Goal: Obtain resource: Obtain resource

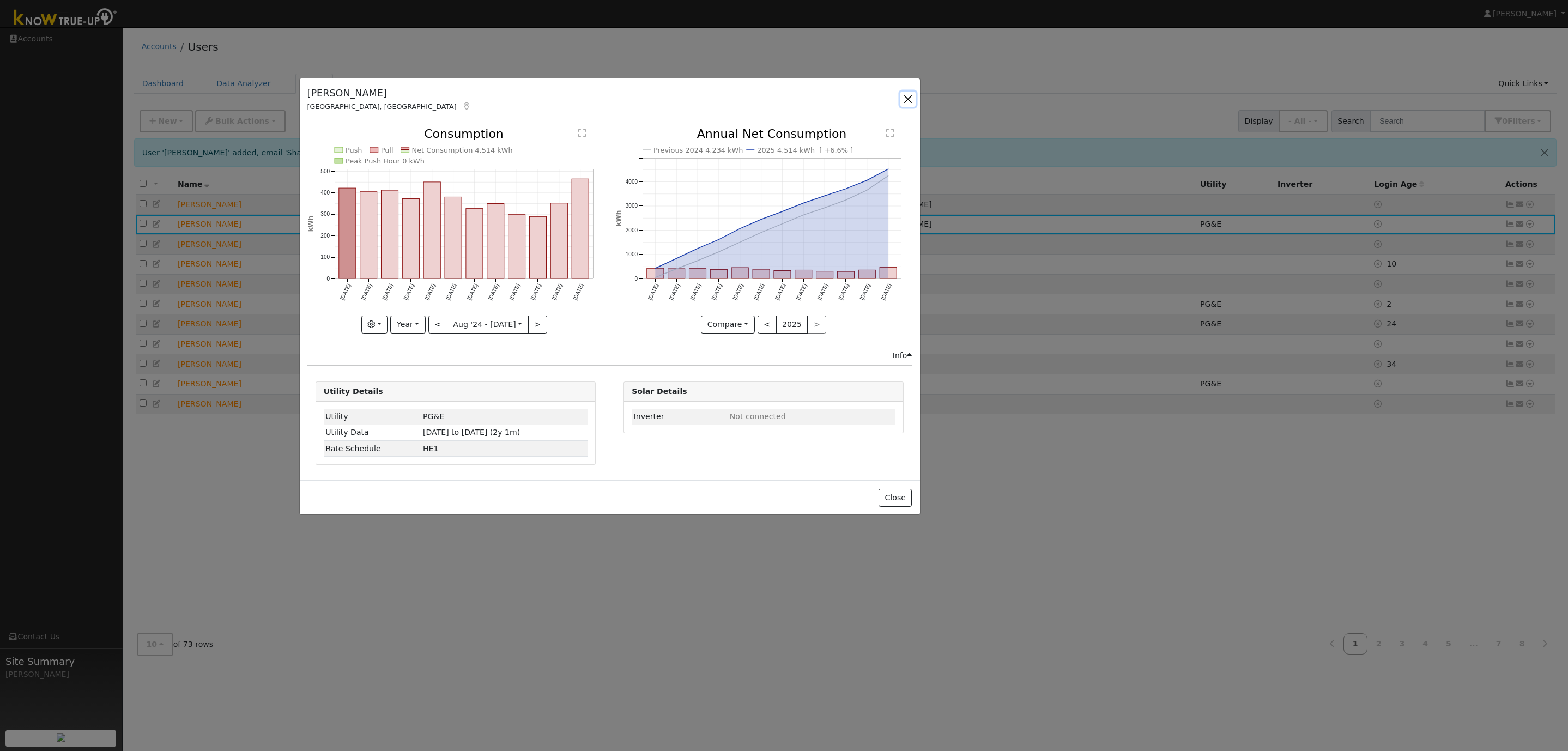
click at [908, 98] on button "button" at bounding box center [908, 100] width 16 height 16
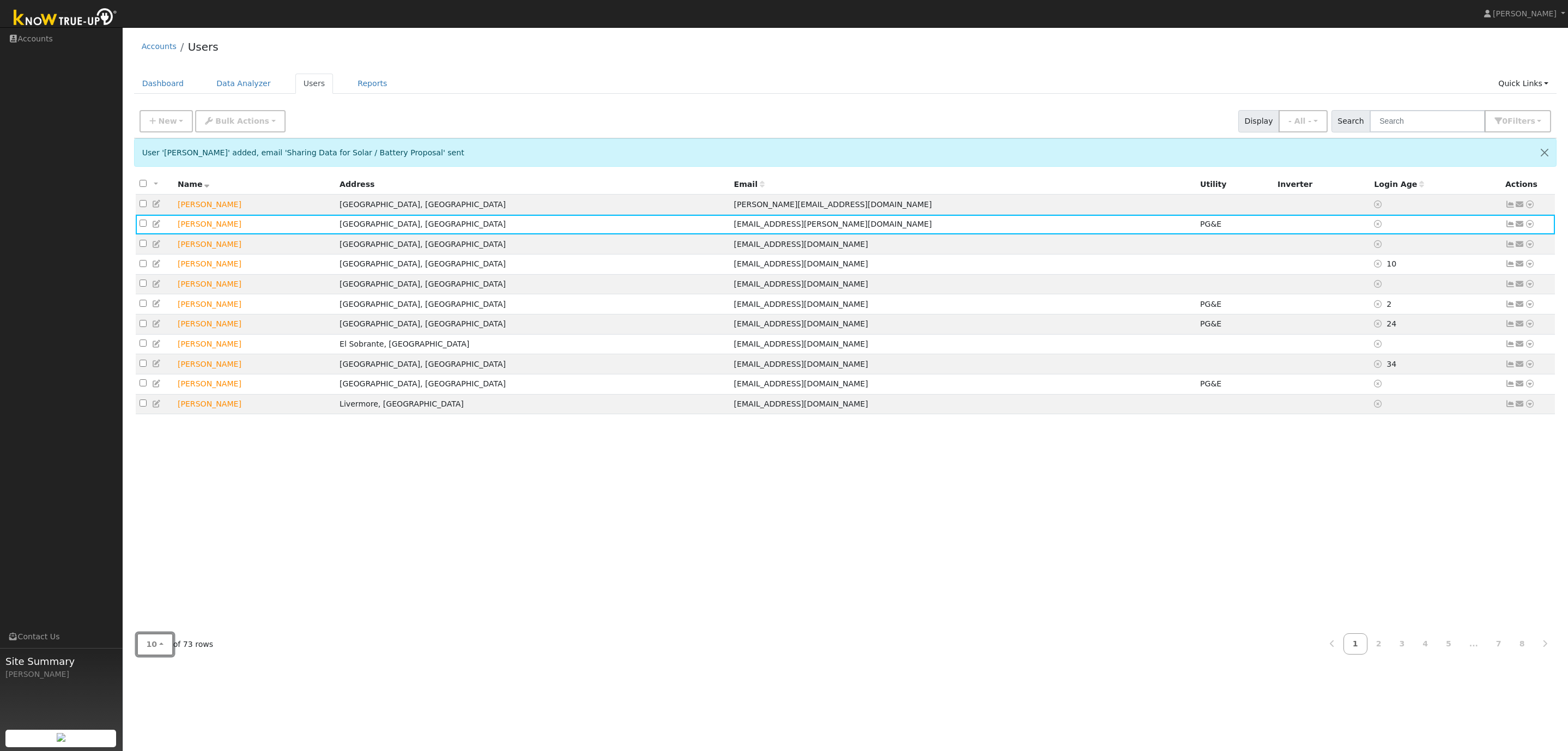
click at [160, 646] on button "10" at bounding box center [155, 644] width 36 height 23
click at [162, 620] on link "100" at bounding box center [175, 620] width 76 height 16
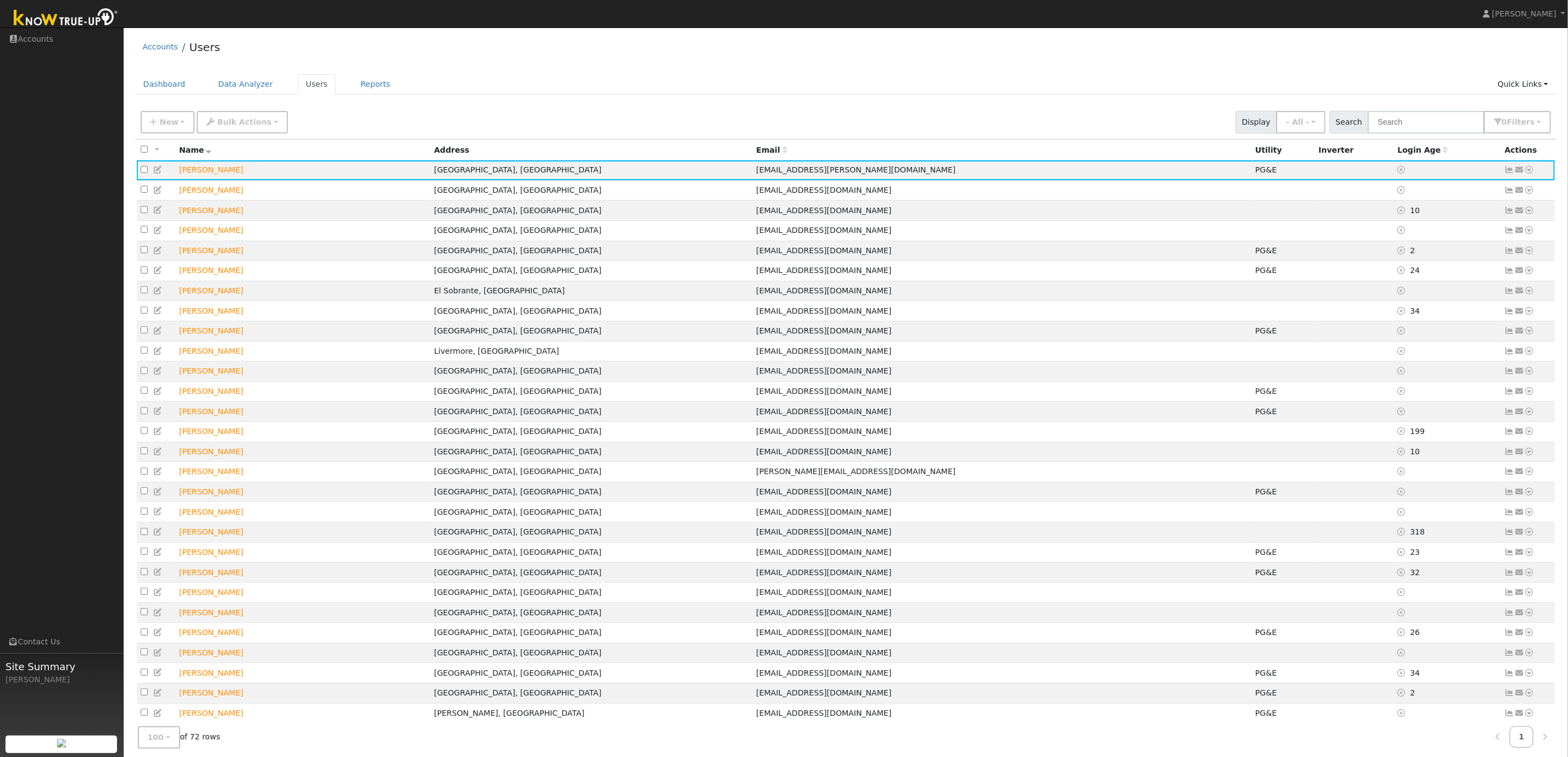
click at [475, 44] on div "Accounts Users" at bounding box center [846, 50] width 1422 height 33
click at [1402, 123] on input "text" at bounding box center [1426, 122] width 117 height 23
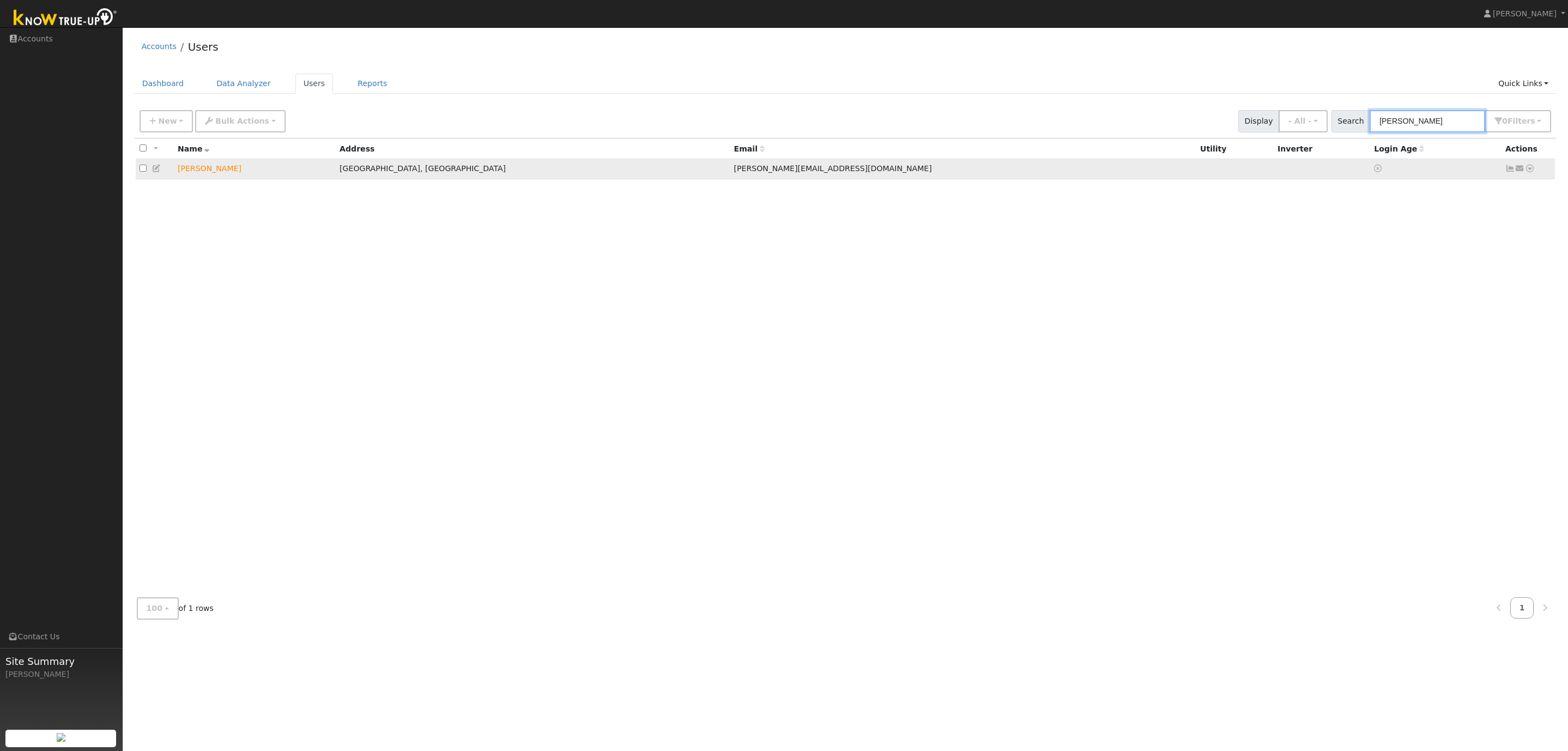
type input "coate"
click at [1532, 170] on icon at bounding box center [1530, 168] width 10 height 8
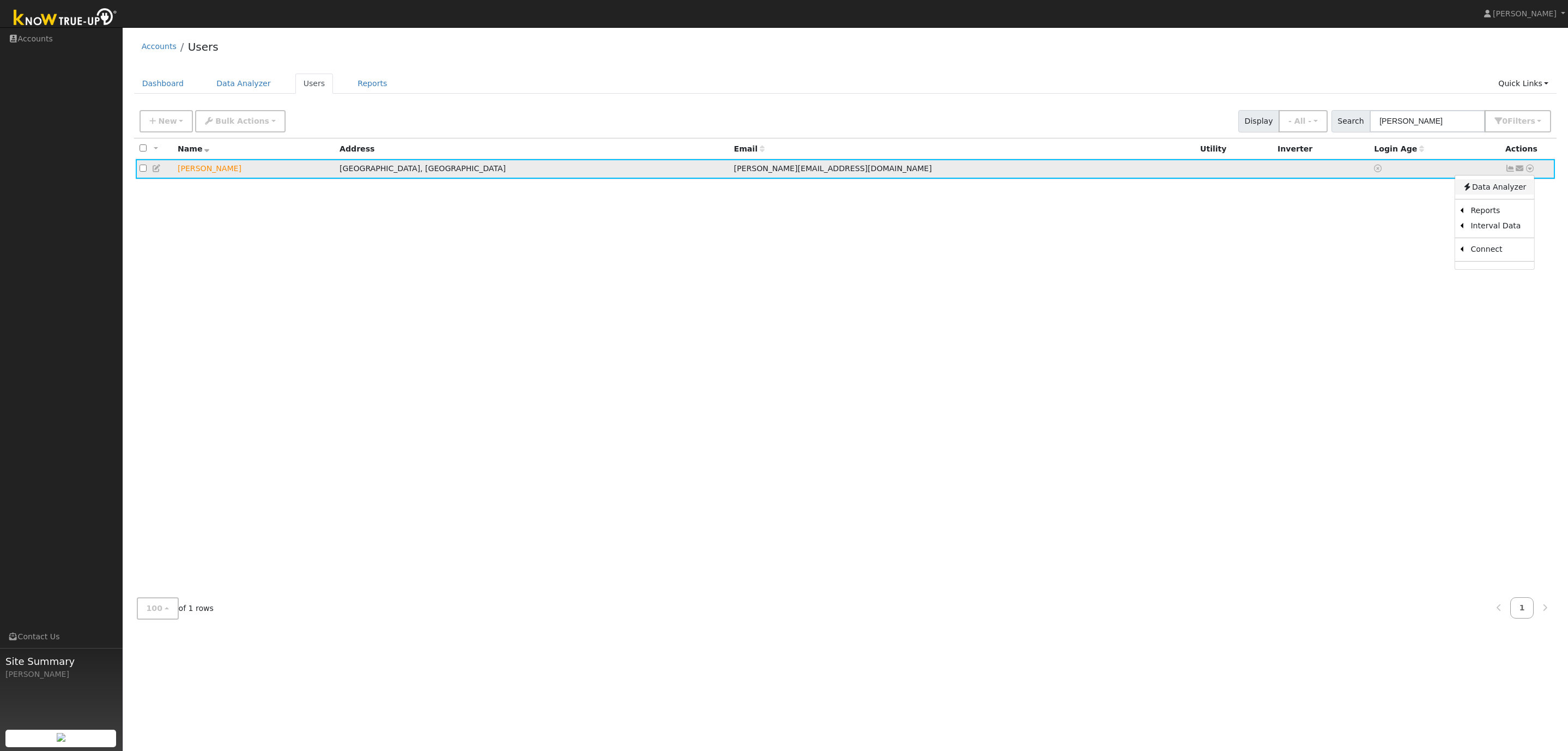
click at [1497, 191] on link "Data Analyzer" at bounding box center [1494, 187] width 79 height 16
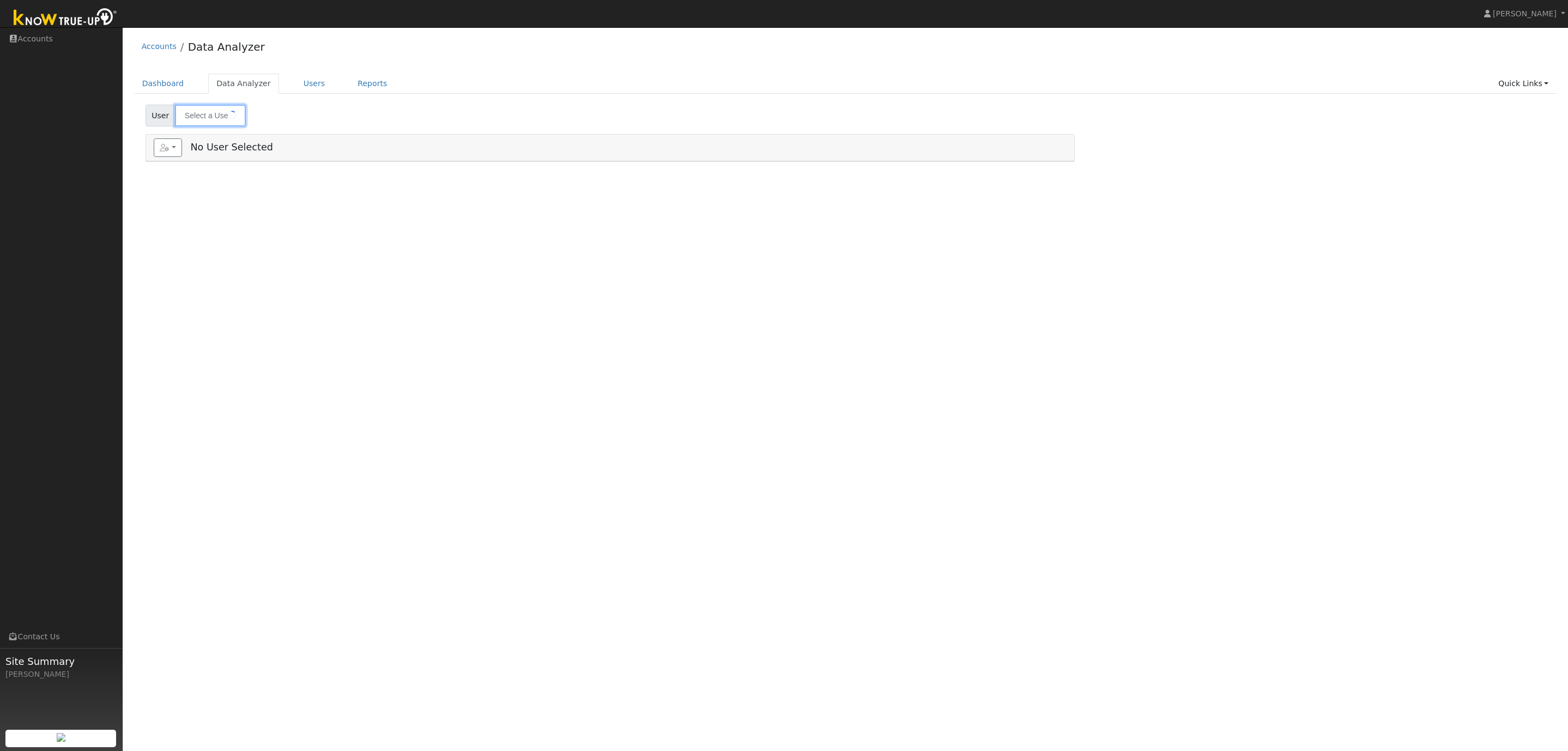
type input "[PERSON_NAME]"
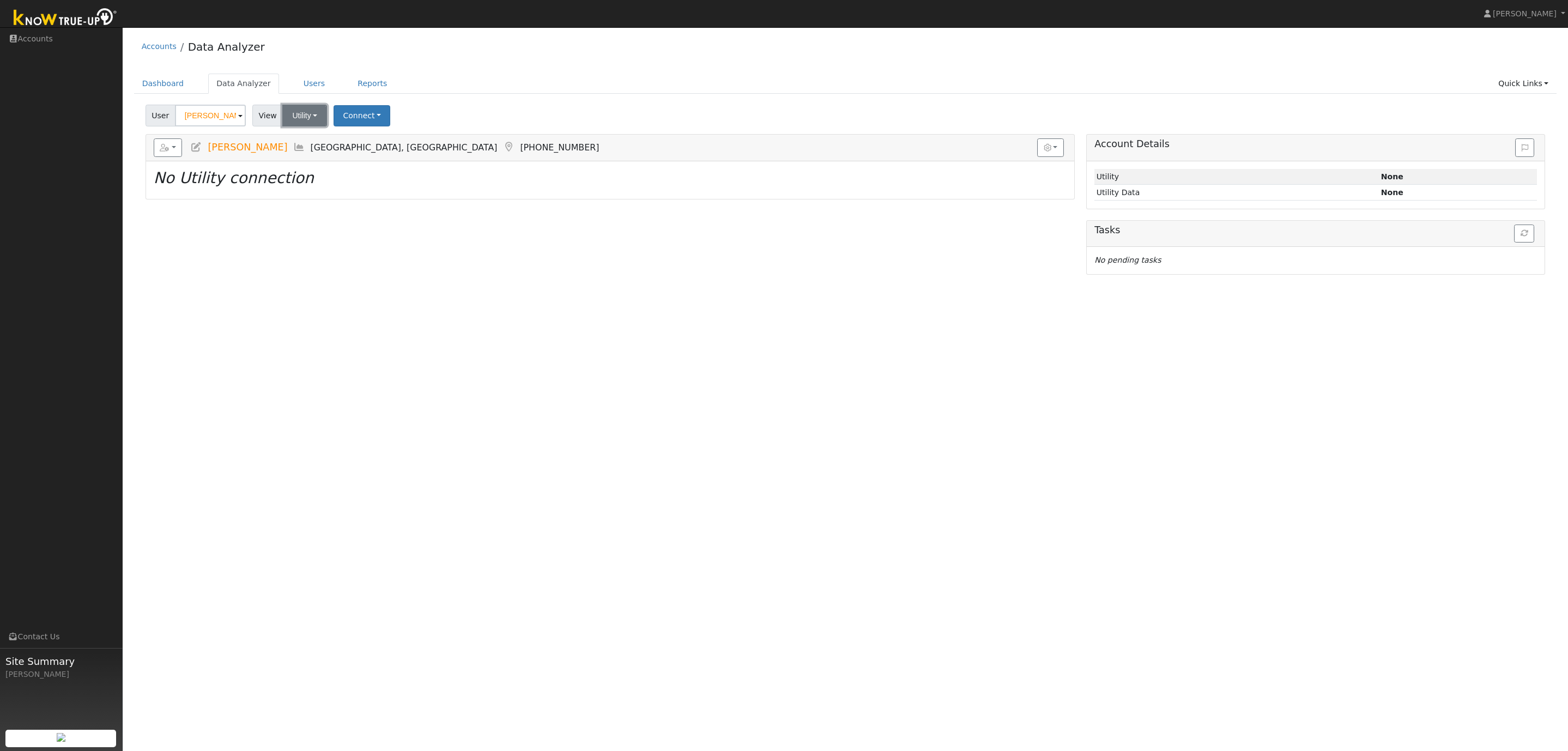
click at [302, 111] on button "Utility" at bounding box center [304, 116] width 45 height 22
click at [482, 74] on ul "Dashboard Data Analyzer Users Reports Quick Links Quick Add Quick Connect Run a…" at bounding box center [845, 83] width 1423 height 20
click at [368, 122] on button "Connect" at bounding box center [362, 116] width 57 height 21
click at [371, 141] on link "Select a Provider" at bounding box center [376, 140] width 85 height 16
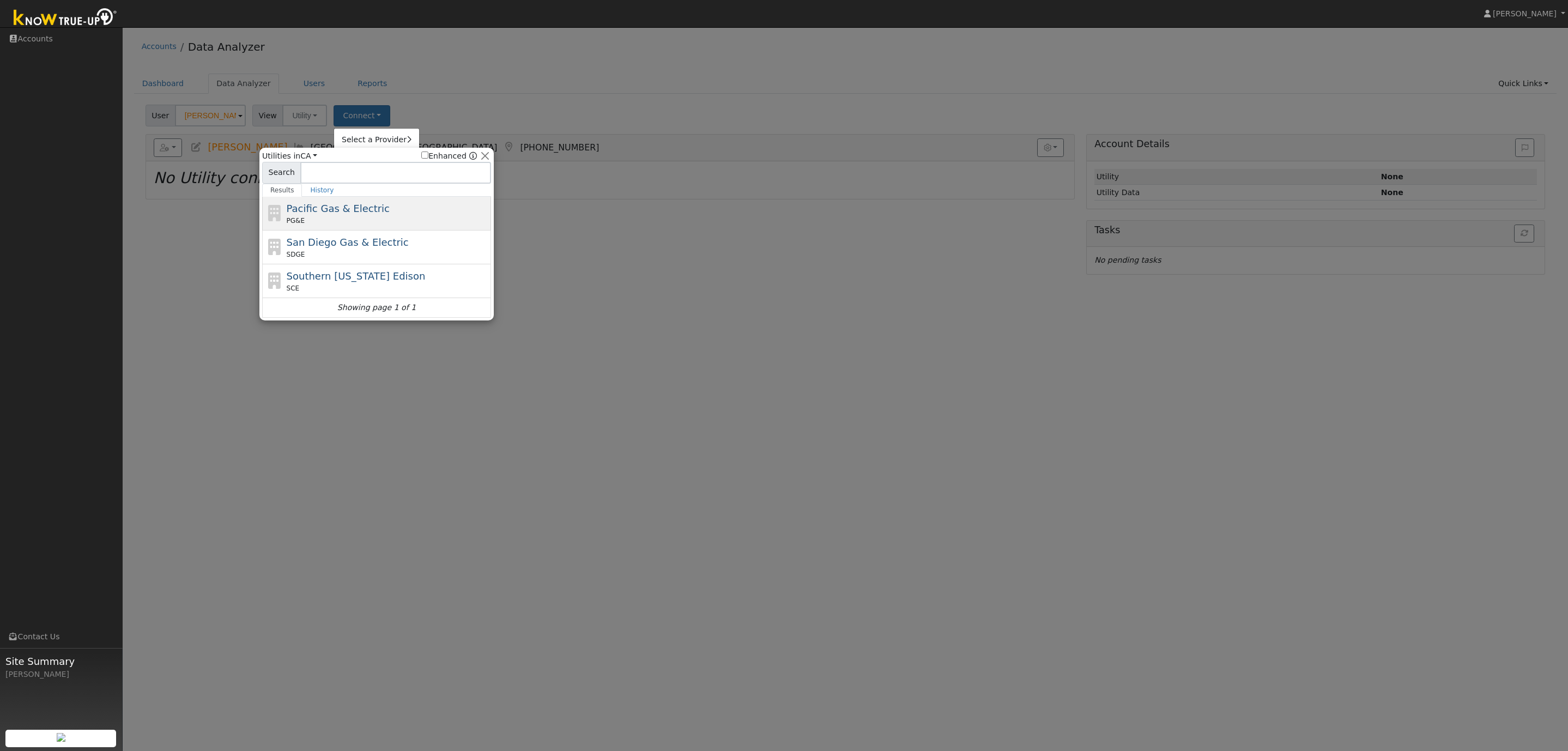
click at [348, 216] on div "Pacific Gas & Electric PG&E" at bounding box center [388, 213] width 202 height 25
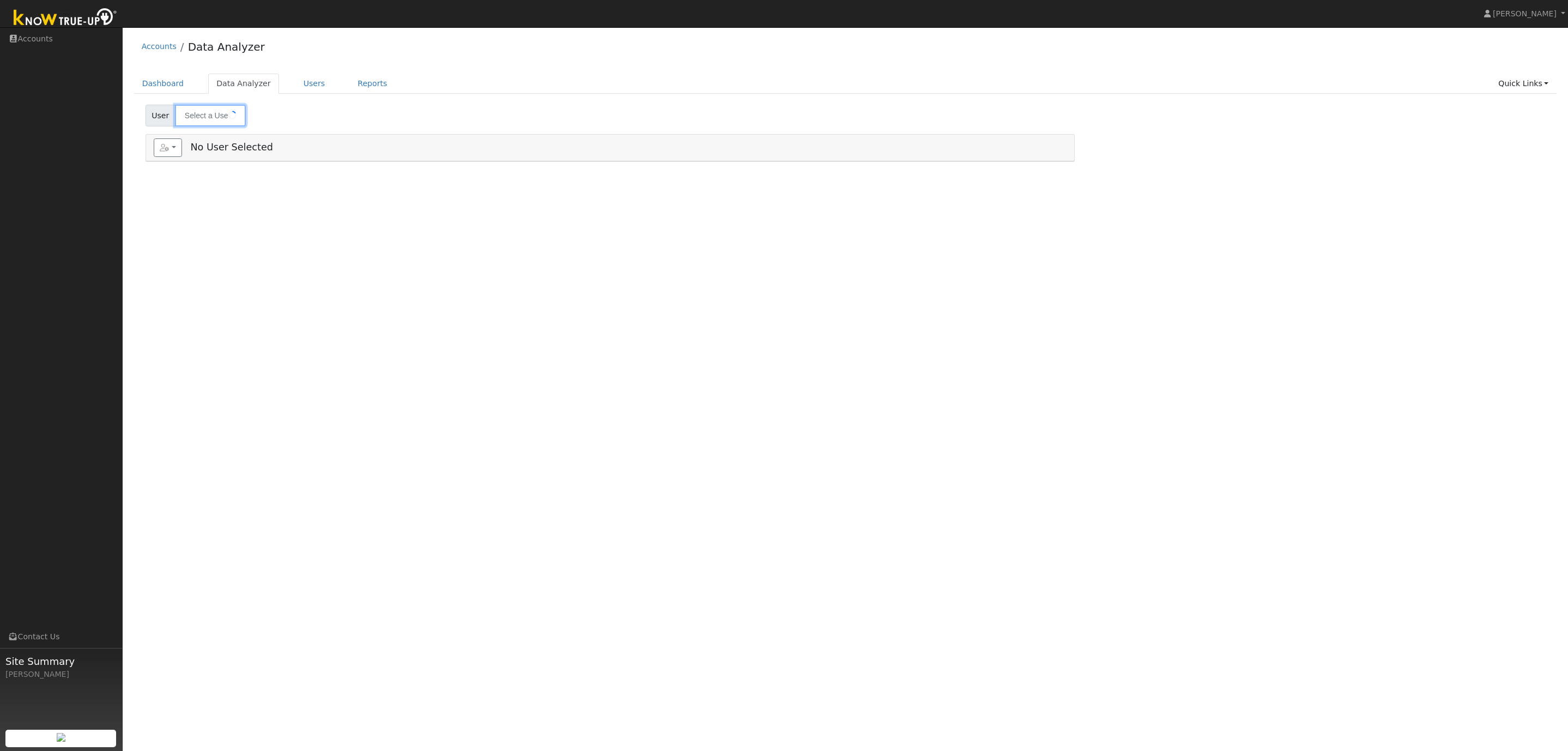
type input "[PERSON_NAME]"
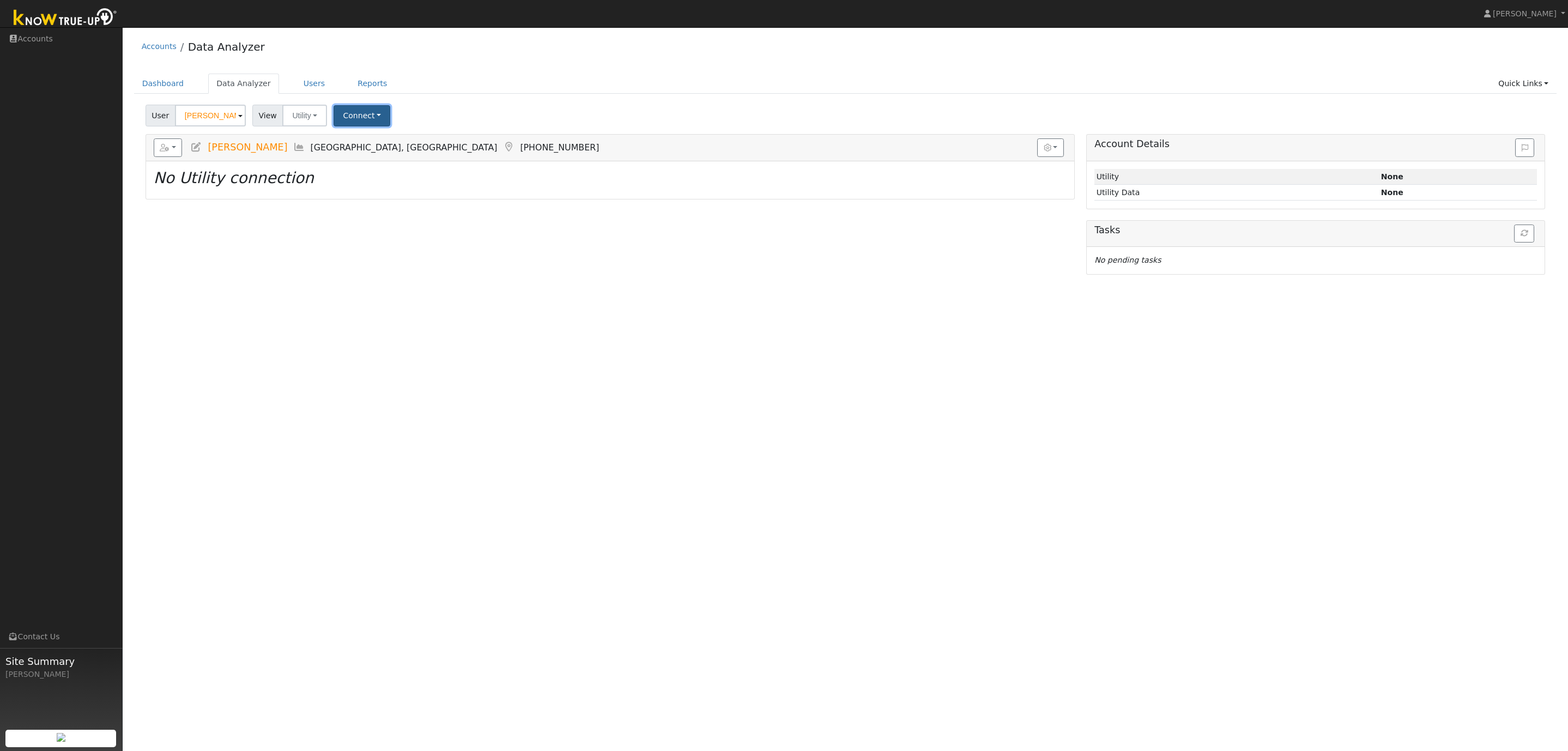
click at [362, 113] on button "Connect" at bounding box center [362, 116] width 57 height 21
click at [399, 142] on link "Select a Provider" at bounding box center [376, 140] width 85 height 16
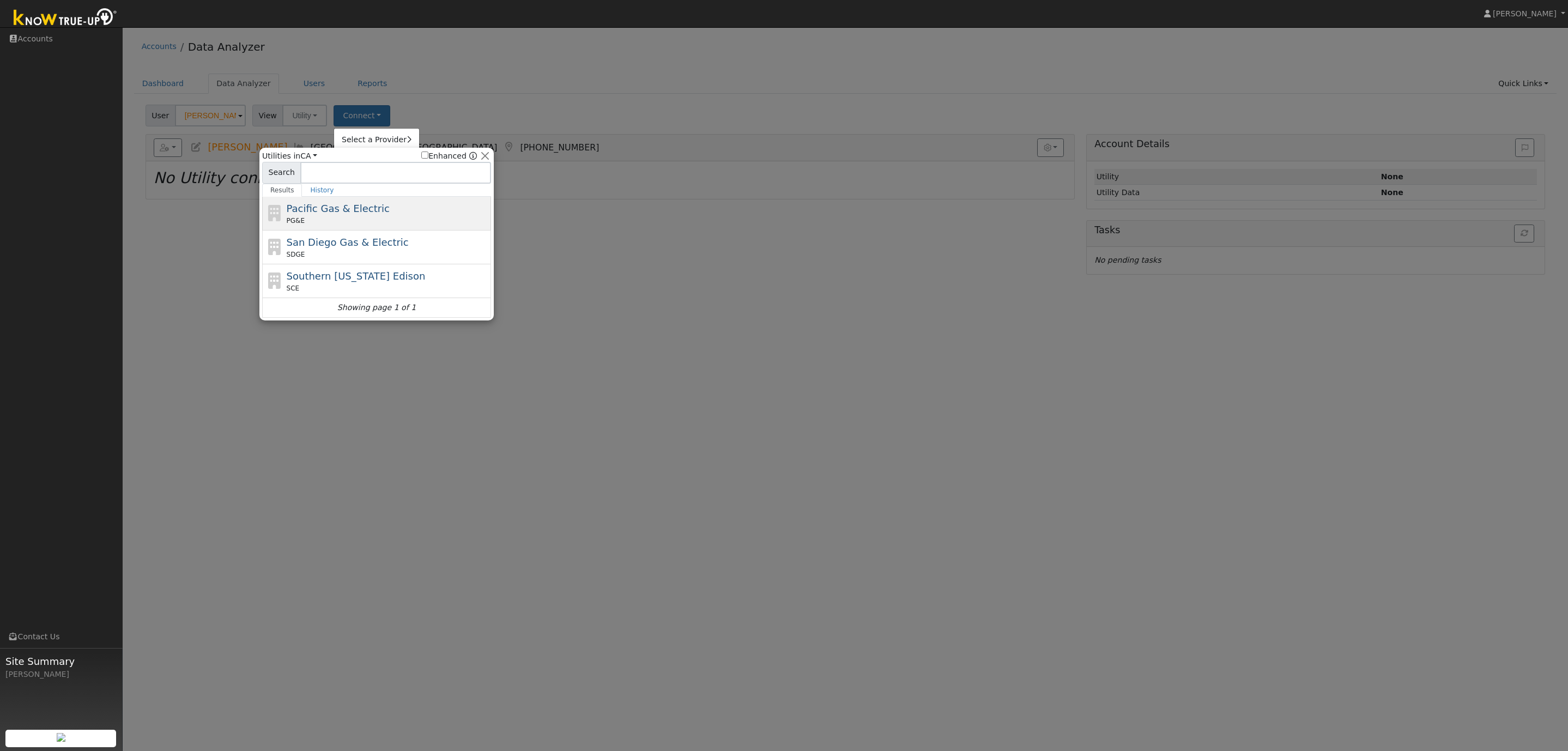
click at [363, 206] on span "Pacific Gas & Electric" at bounding box center [338, 208] width 103 height 12
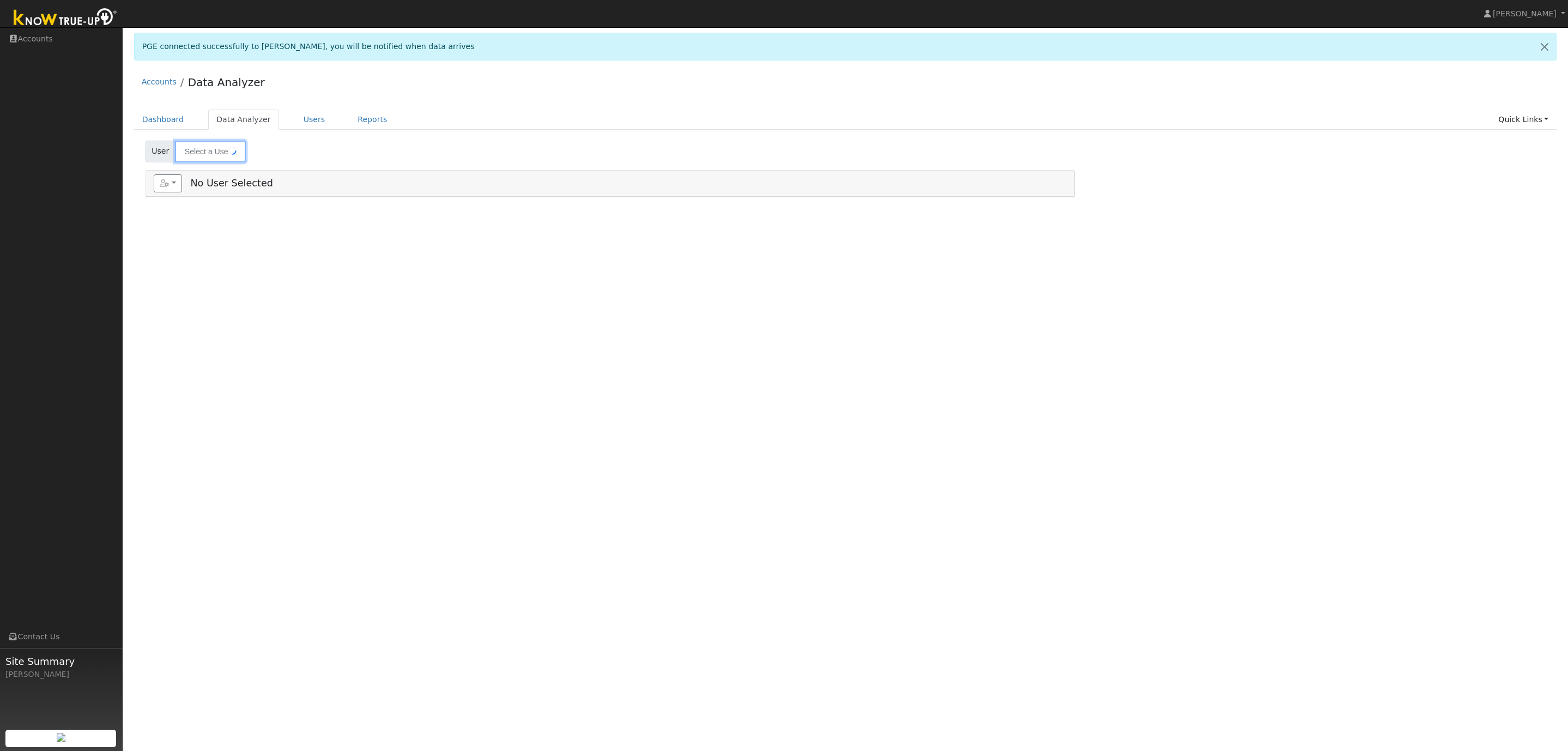
type input "[PERSON_NAME]"
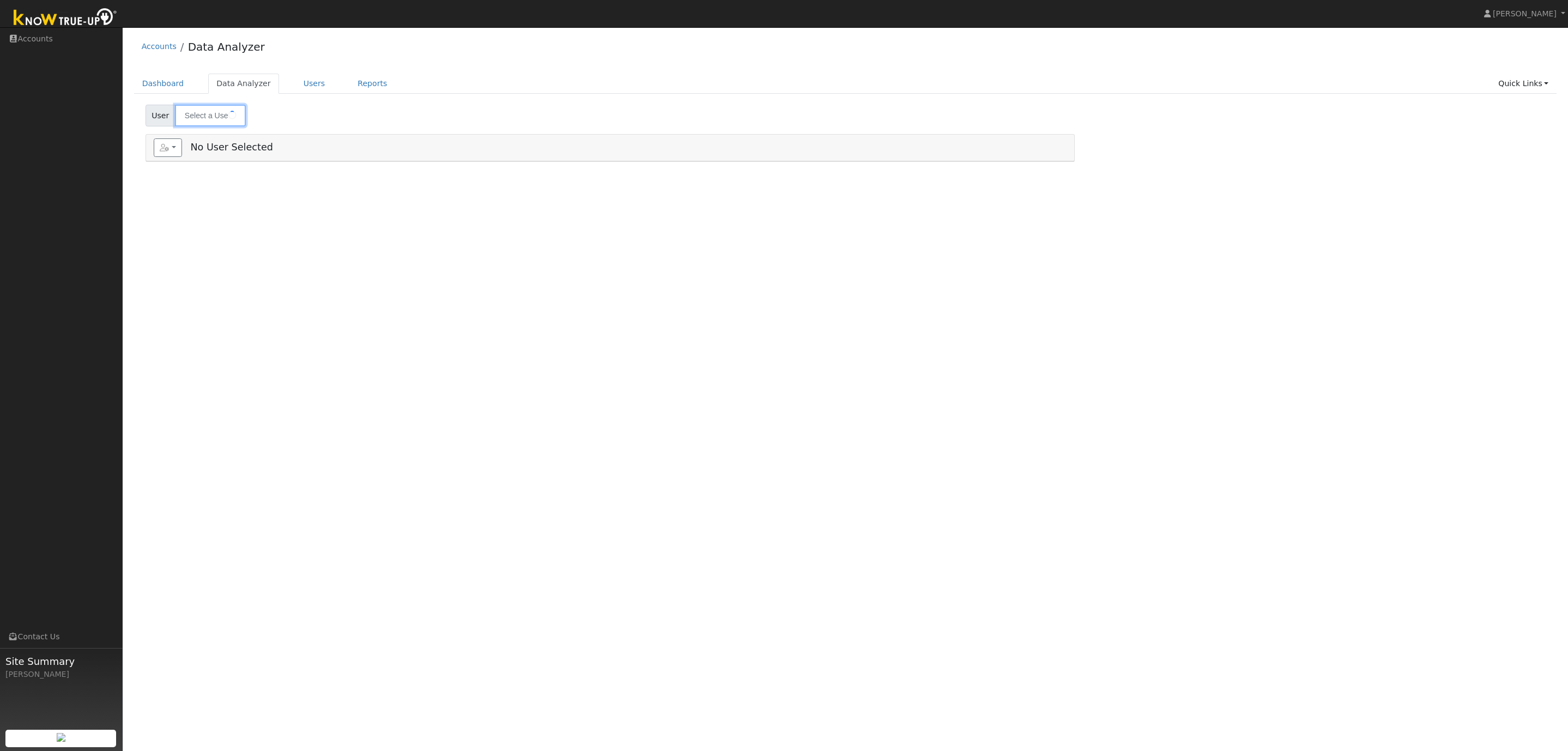
type input "[PERSON_NAME]"
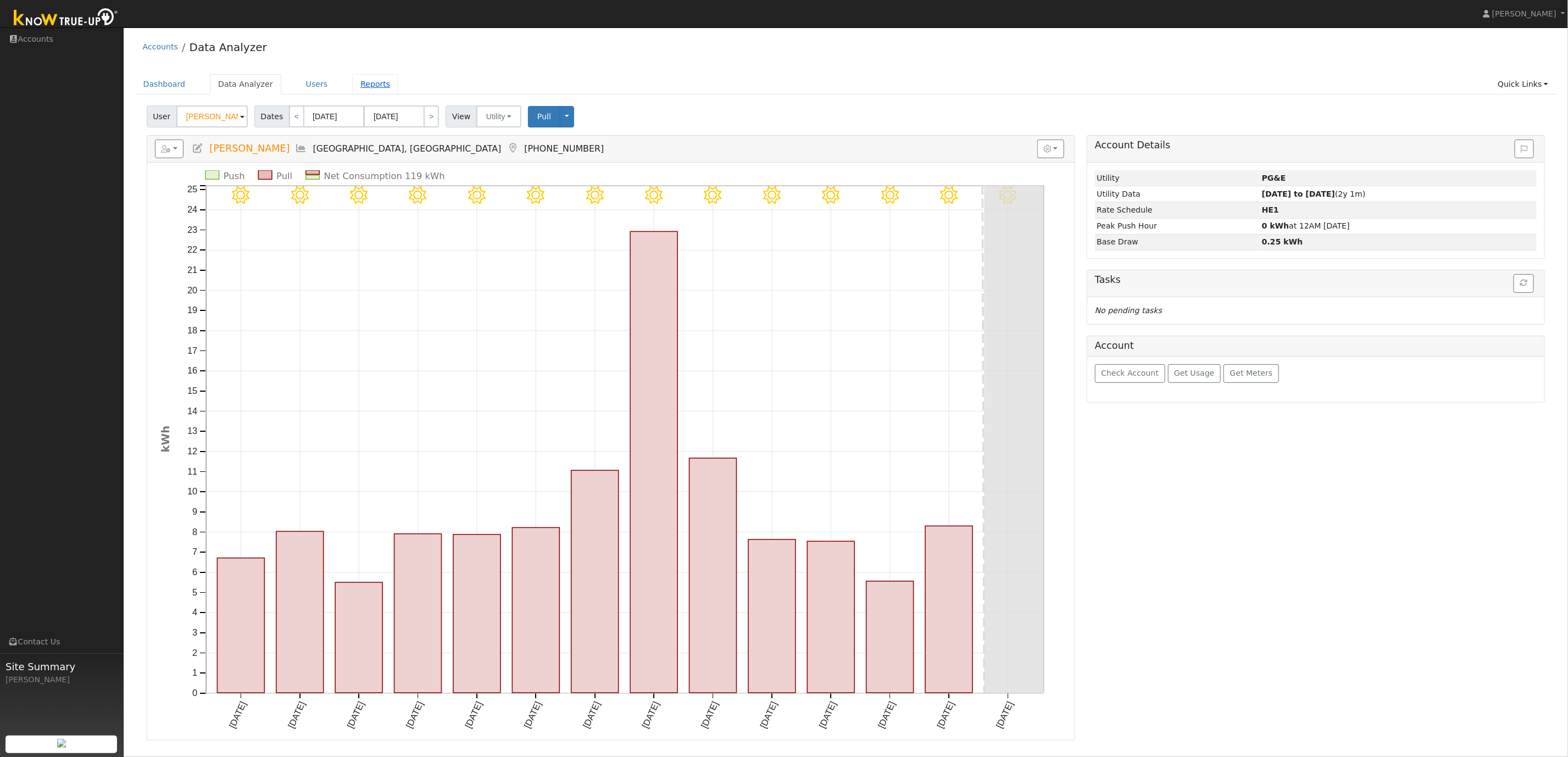
click at [360, 88] on link "Reports" at bounding box center [375, 84] width 46 height 20
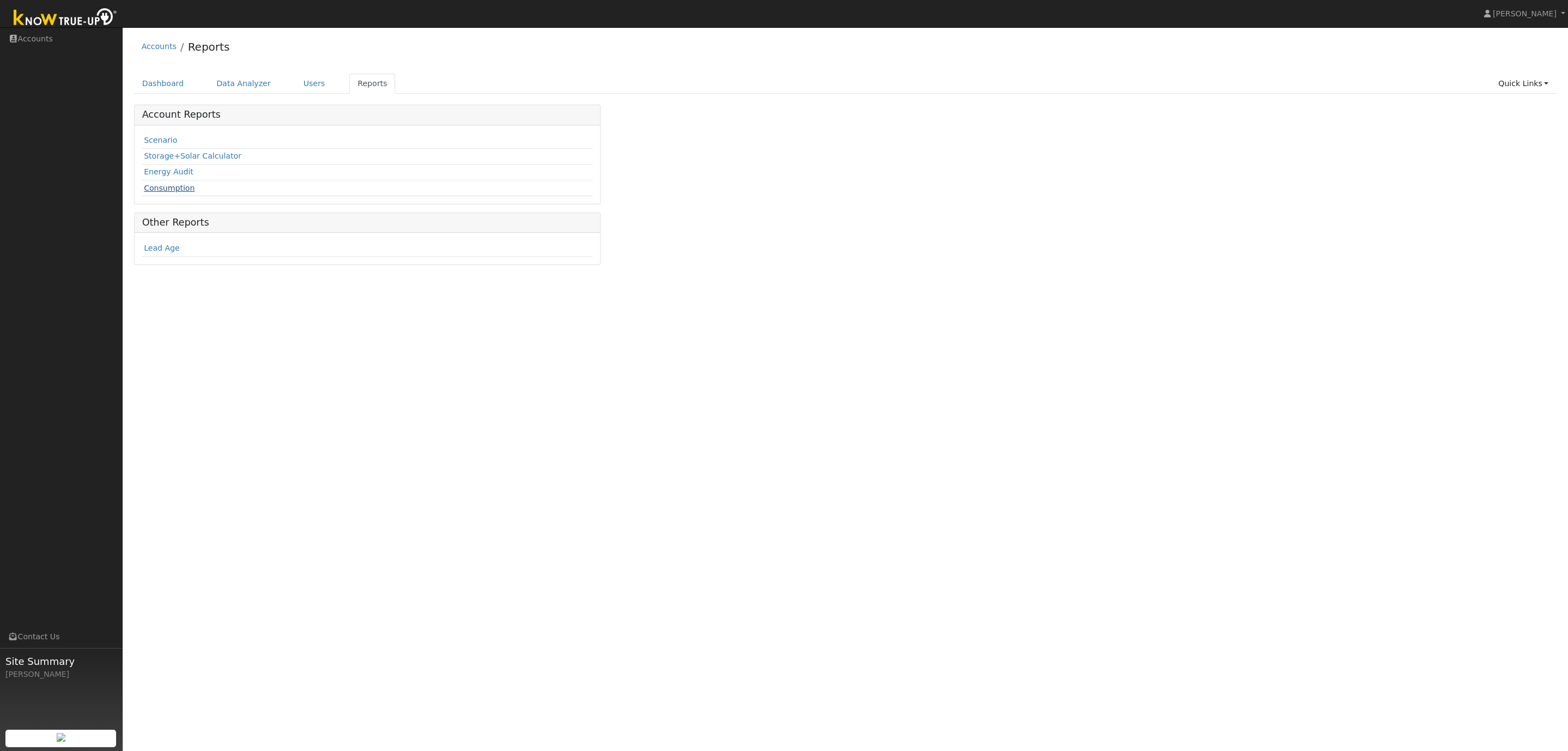
click at [173, 190] on link "Consumption" at bounding box center [169, 188] width 50 height 8
click at [221, 120] on input "text" at bounding box center [221, 116] width 116 height 22
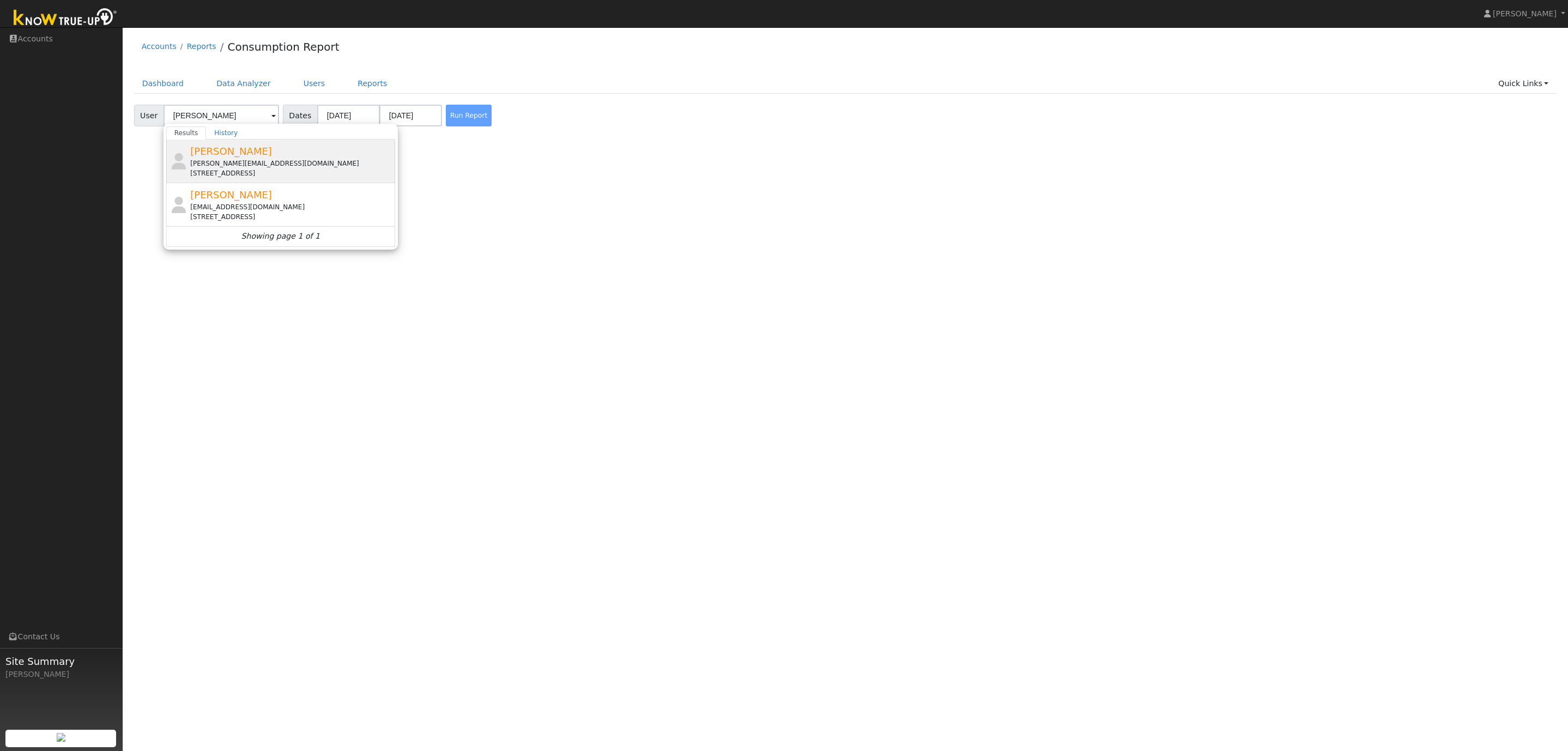
click at [261, 164] on div "[PERSON_NAME][EMAIL_ADDRESS][DOMAIN_NAME]" at bounding box center [291, 163] width 202 height 10
type input "[PERSON_NAME]"
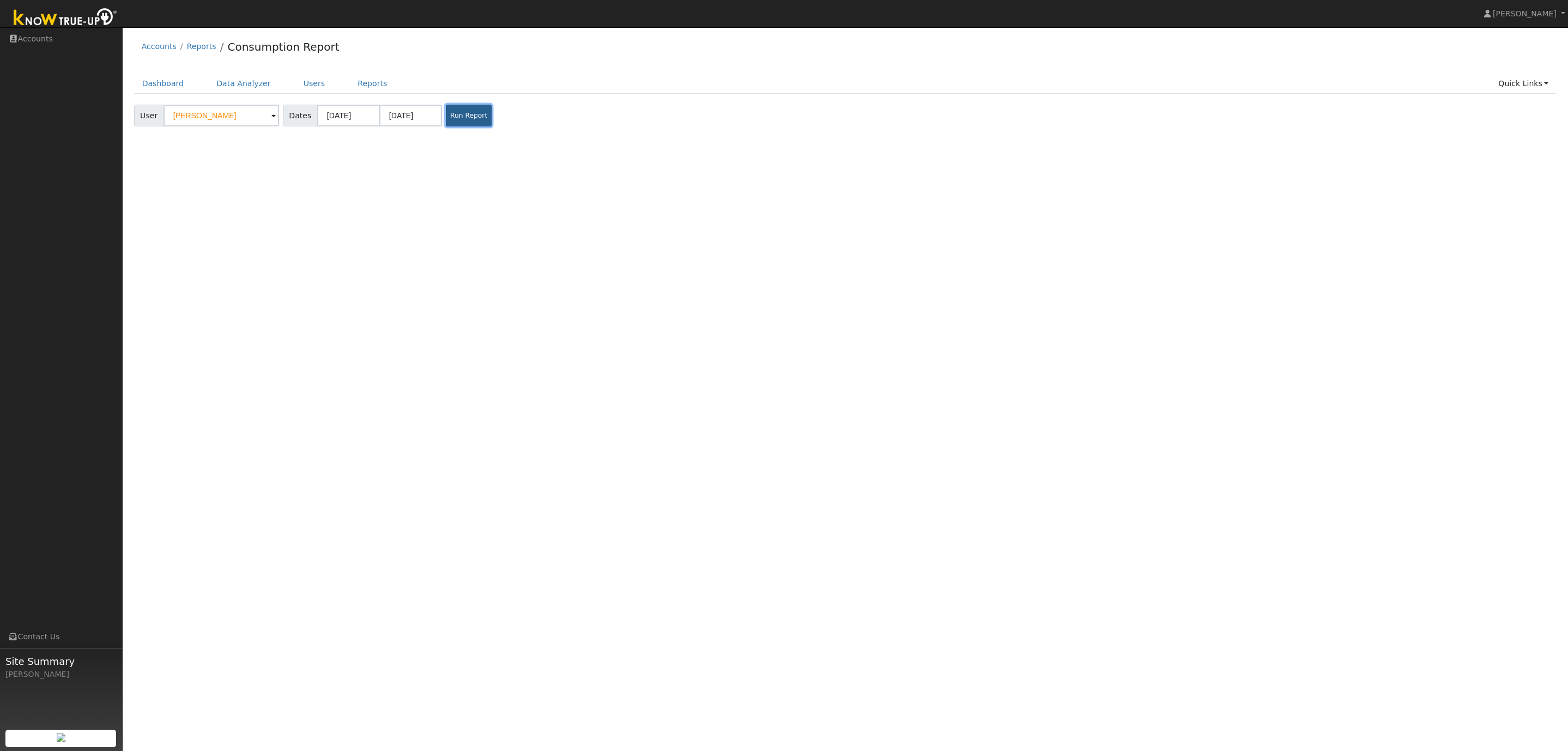
click at [463, 120] on button "Run Report" at bounding box center [469, 116] width 46 height 22
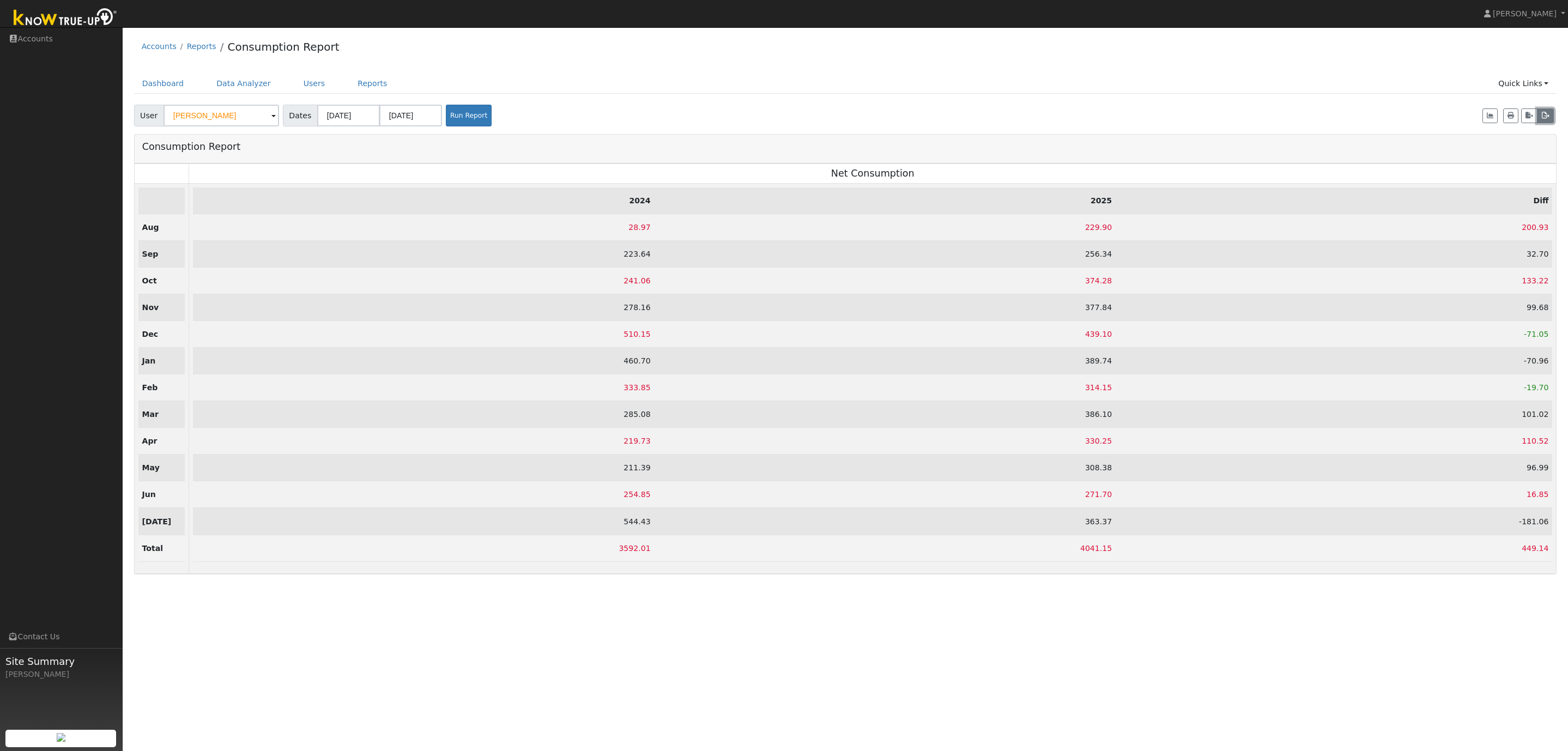
click at [1547, 114] on icon "button" at bounding box center [1545, 116] width 8 height 6
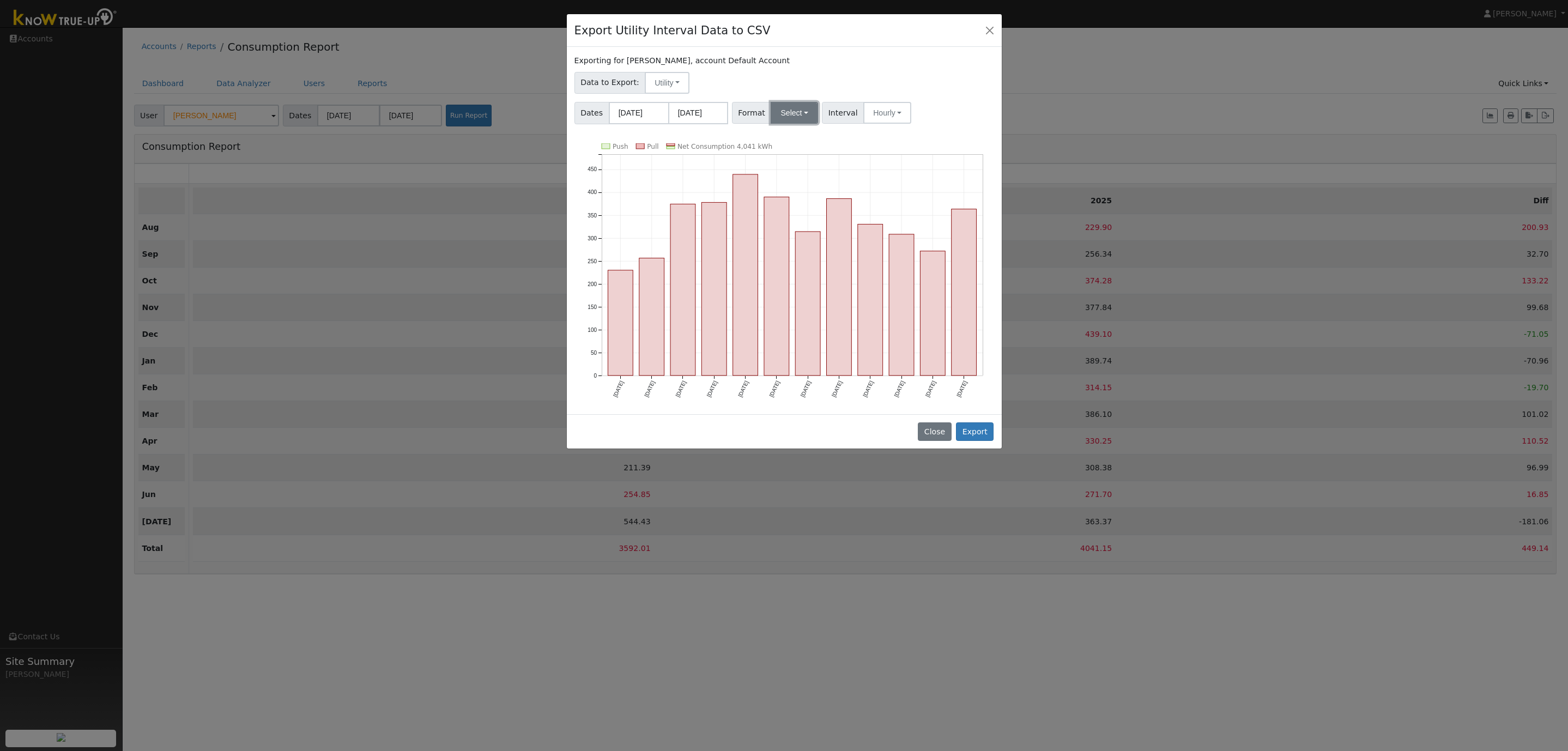
click at [777, 113] on button "Select" at bounding box center [794, 113] width 47 height 22
click at [794, 231] on link "OpenSolar" at bounding box center [809, 237] width 78 height 16
click at [900, 111] on button "Hourly" at bounding box center [903, 113] width 48 height 22
click at [899, 136] on link "15 Minute" at bounding box center [914, 137] width 76 height 16
click at [986, 436] on button "Export" at bounding box center [975, 431] width 38 height 19
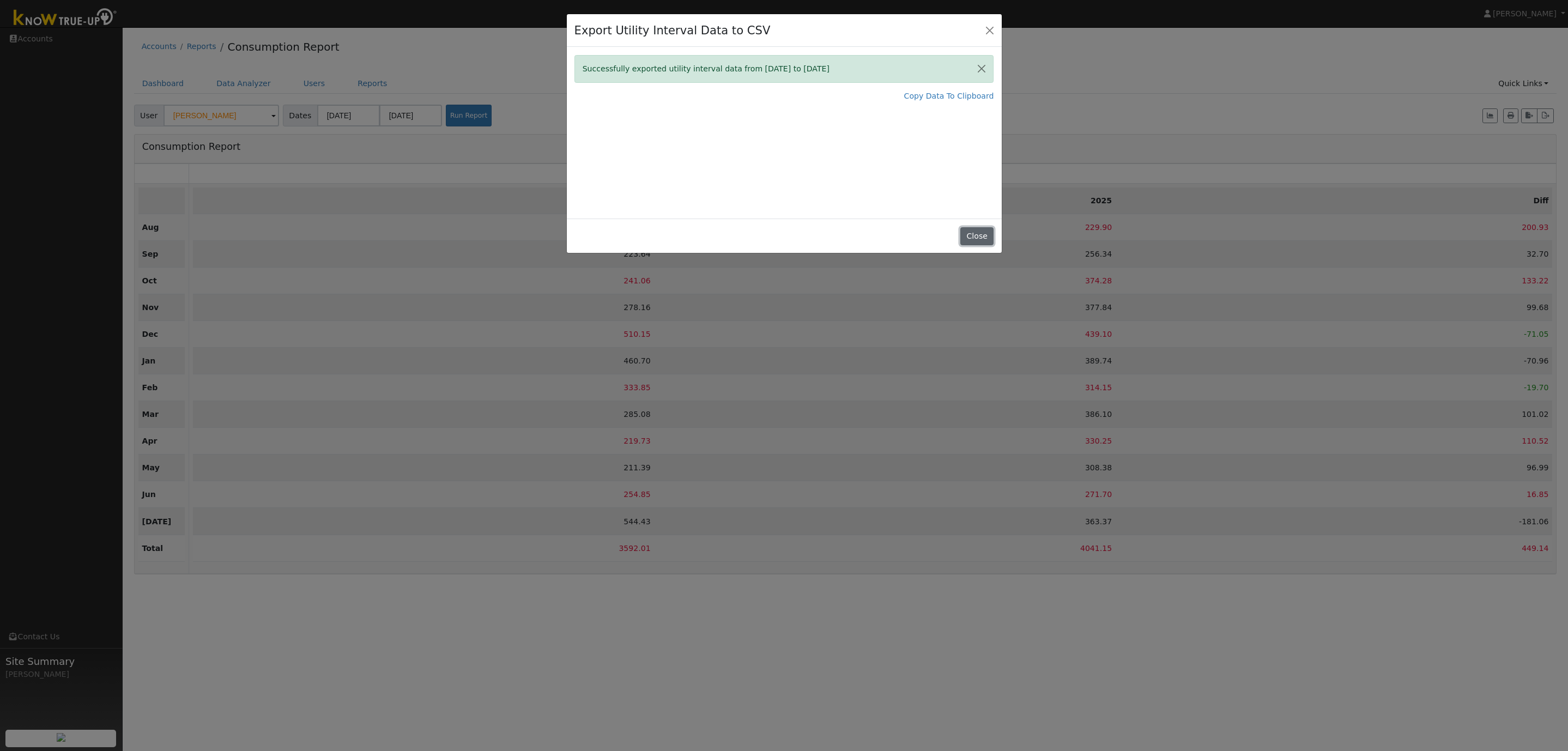
click at [977, 237] on button "Close" at bounding box center [977, 236] width 33 height 19
